Goal: Information Seeking & Learning: Learn about a topic

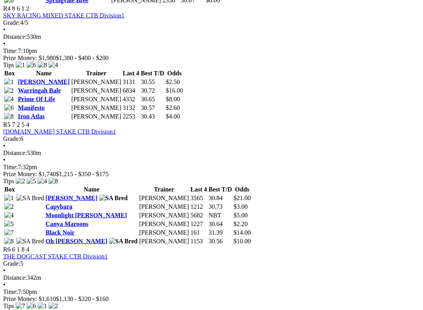
scroll to position [779, 0]
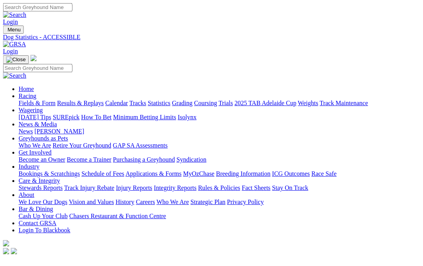
scroll to position [0, 1]
click at [96, 100] on link "Results & Replays" at bounding box center [80, 103] width 47 height 7
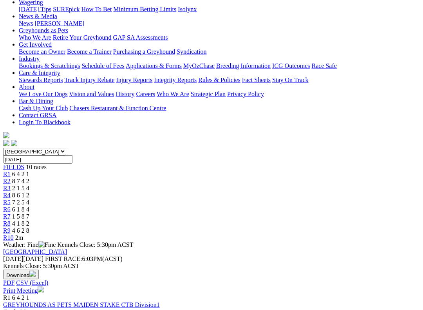
scroll to position [113, 0]
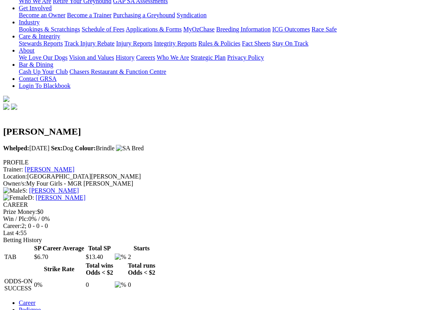
scroll to position [149, 0]
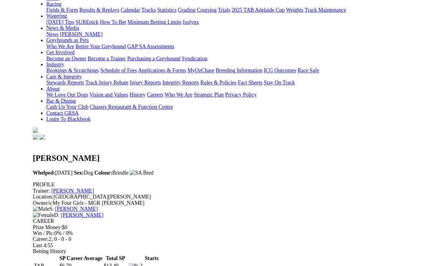
scroll to position [0, 0]
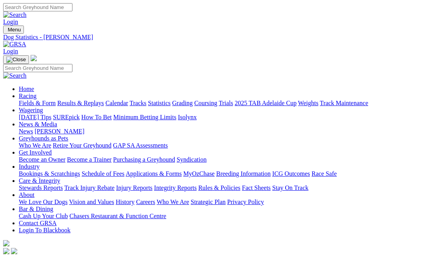
click at [27, 100] on link "Fields & Form" at bounding box center [37, 103] width 37 height 7
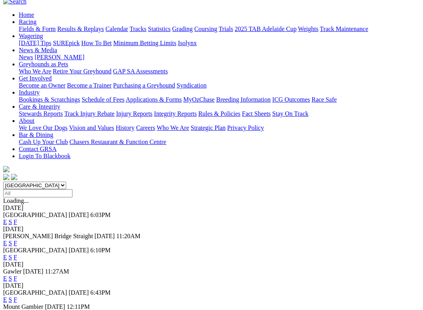
scroll to position [76, 0]
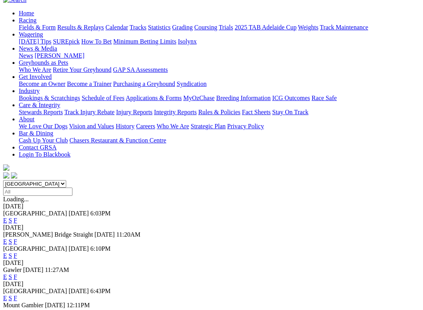
click at [17, 265] on link "F" at bounding box center [16, 297] width 4 height 7
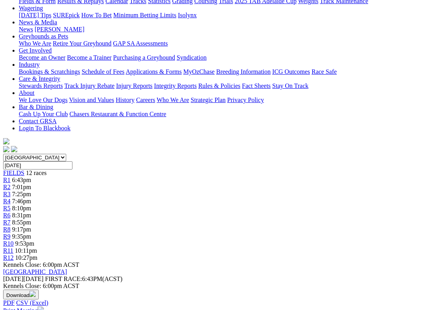
scroll to position [102, 0]
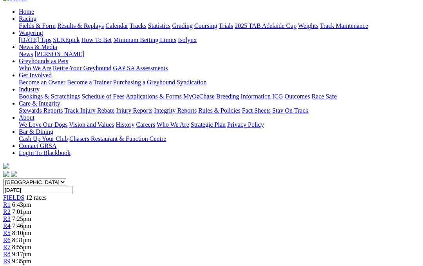
scroll to position [0, 1]
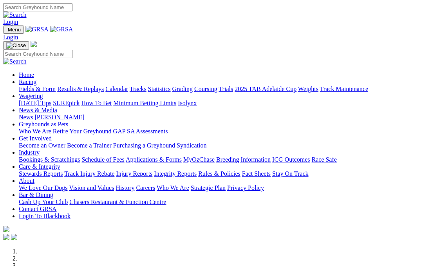
click at [99, 85] on link "Results & Replays" at bounding box center [80, 88] width 47 height 7
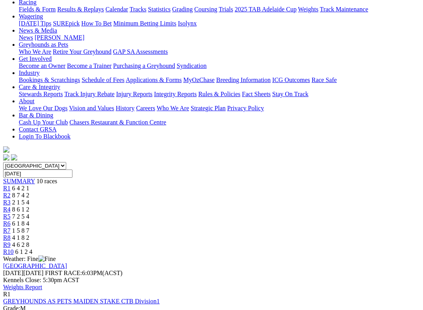
scroll to position [95, 0]
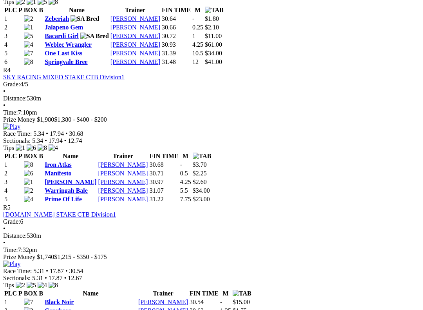
scroll to position [751, 0]
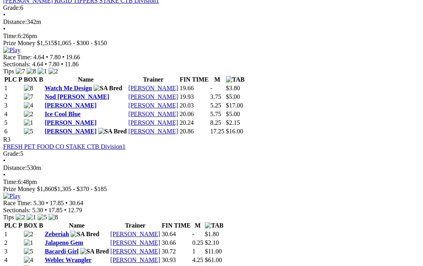
scroll to position [532, 0]
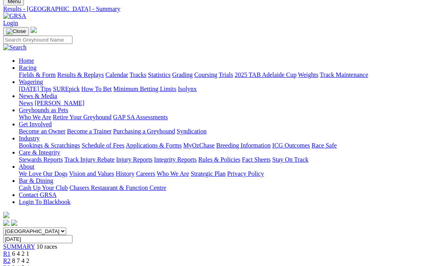
scroll to position [0, 0]
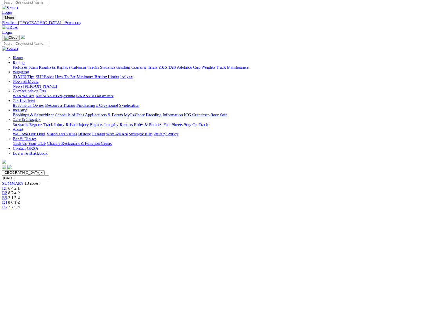
scroll to position [4, 0]
click at [297, 96] on link "2025 TAB Adelaide Cup" at bounding box center [266, 99] width 62 height 7
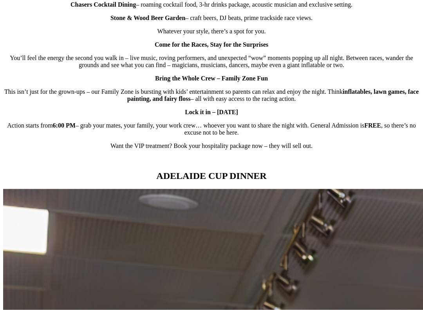
scroll to position [623, 0]
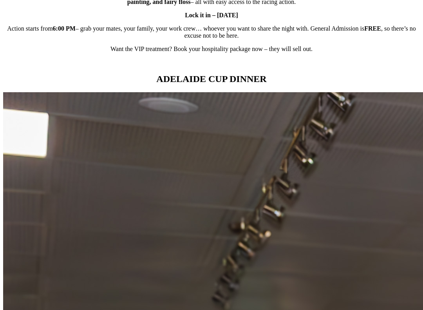
scroll to position [722, 0]
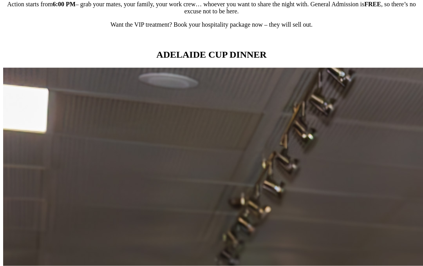
scroll to position [744, 0]
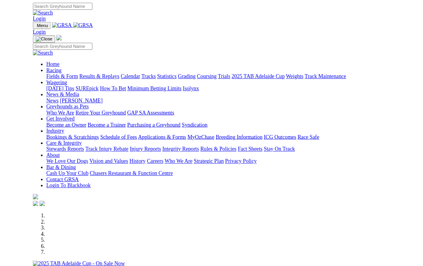
scroll to position [97, 0]
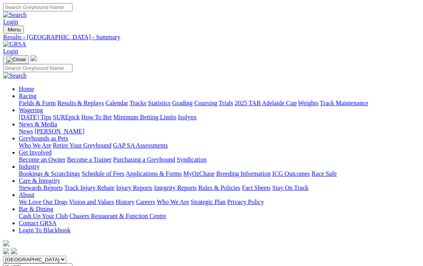
click at [30, 100] on link "Fields & Form" at bounding box center [37, 103] width 37 height 7
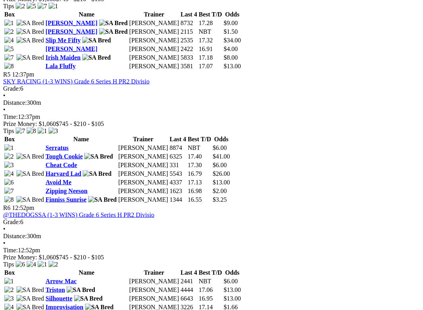
scroll to position [818, 0]
